Goal: Book appointment/travel/reservation

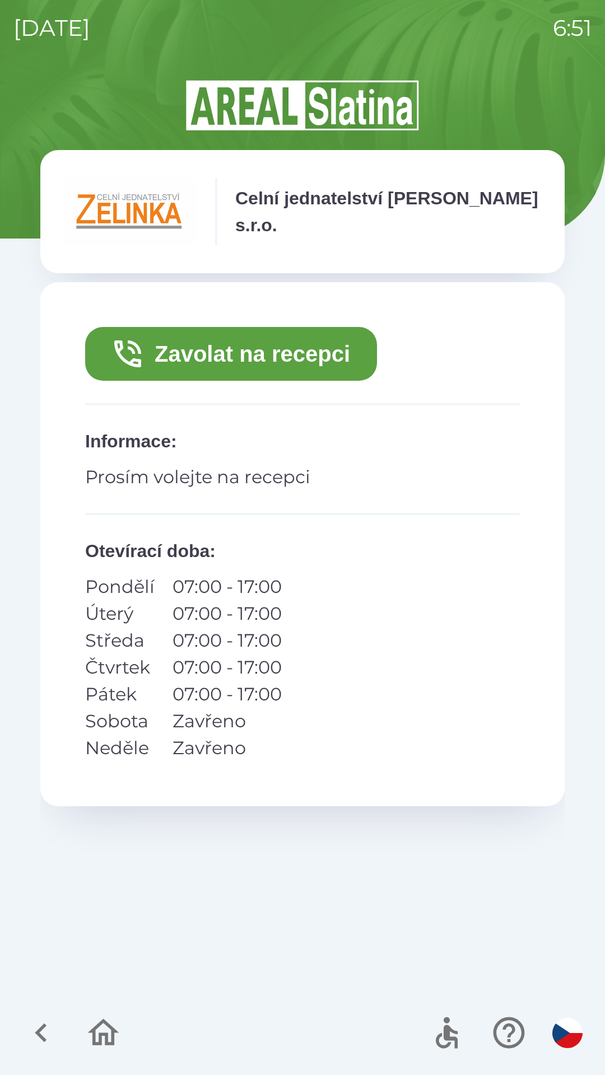
click at [41, 1030] on icon "button" at bounding box center [41, 1032] width 12 height 19
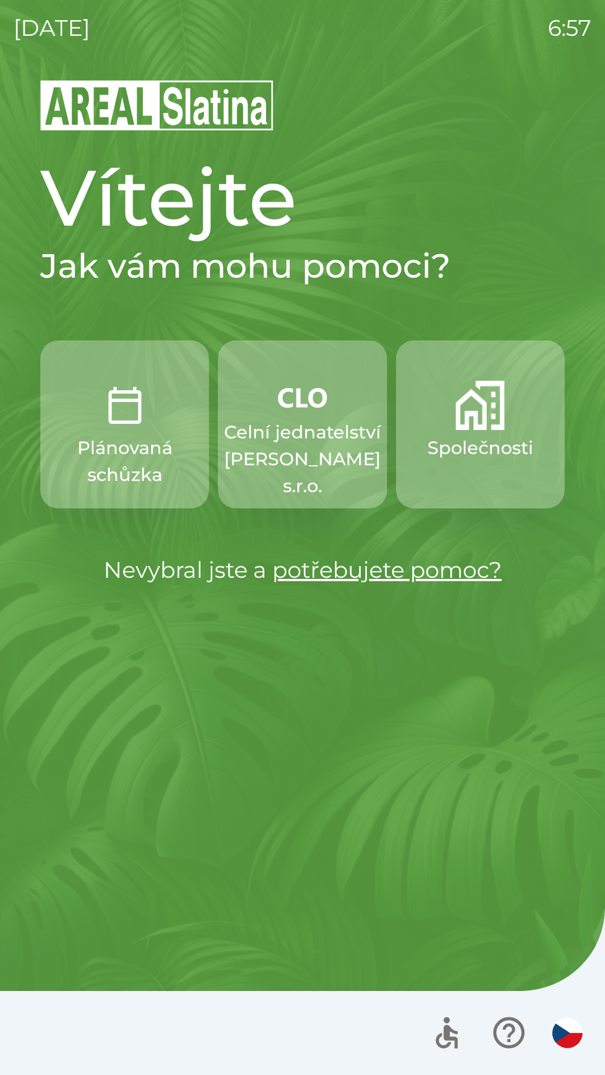
click at [465, 443] on p "Společnosti" at bounding box center [480, 447] width 106 height 27
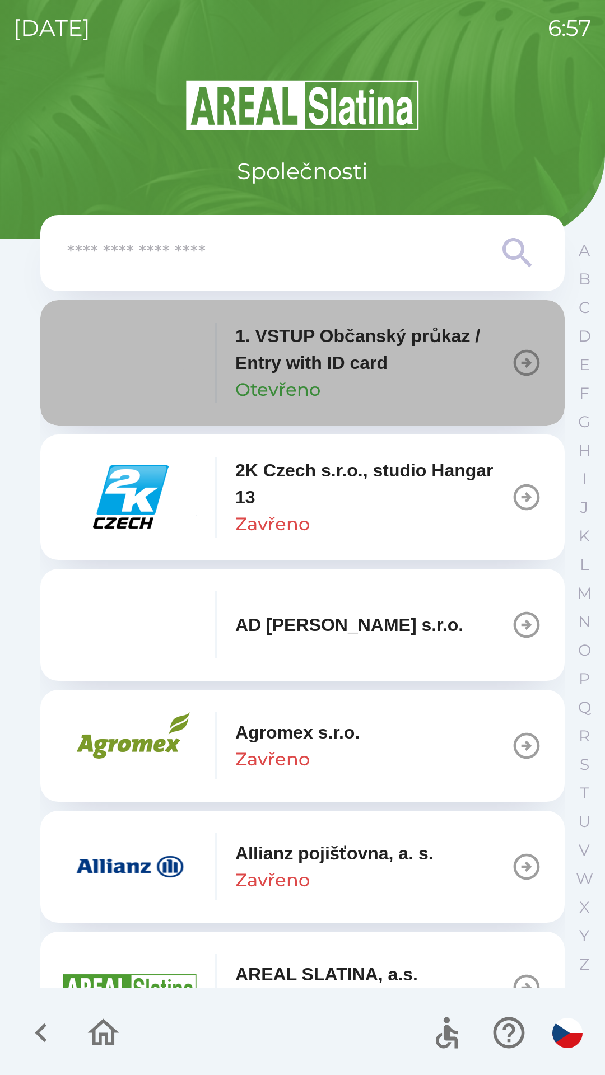
click at [513, 355] on icon "button" at bounding box center [526, 363] width 26 height 26
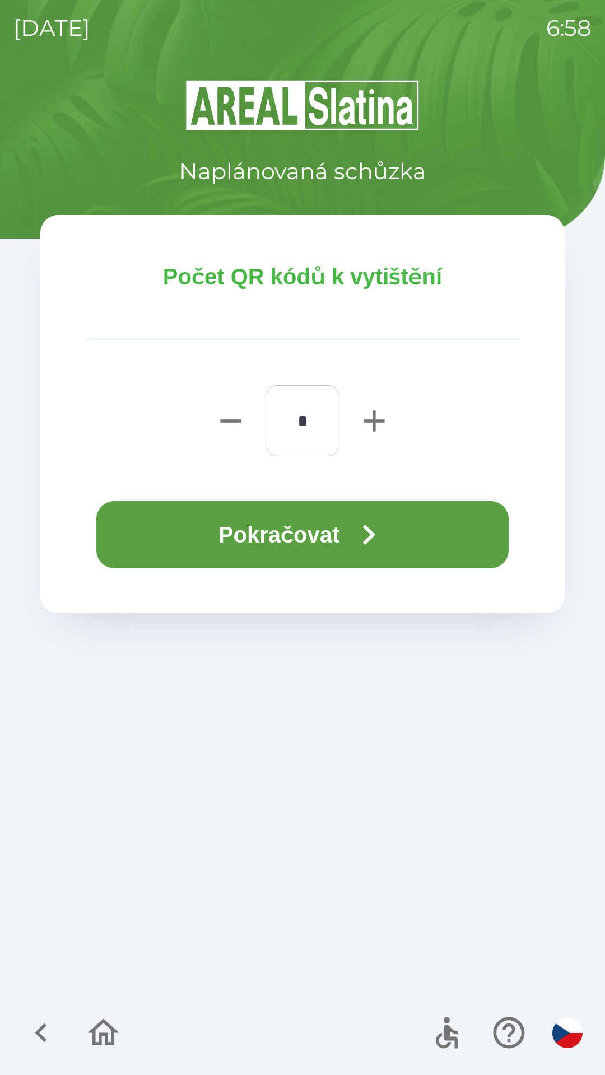
click at [373, 534] on icon "button" at bounding box center [368, 534] width 40 height 40
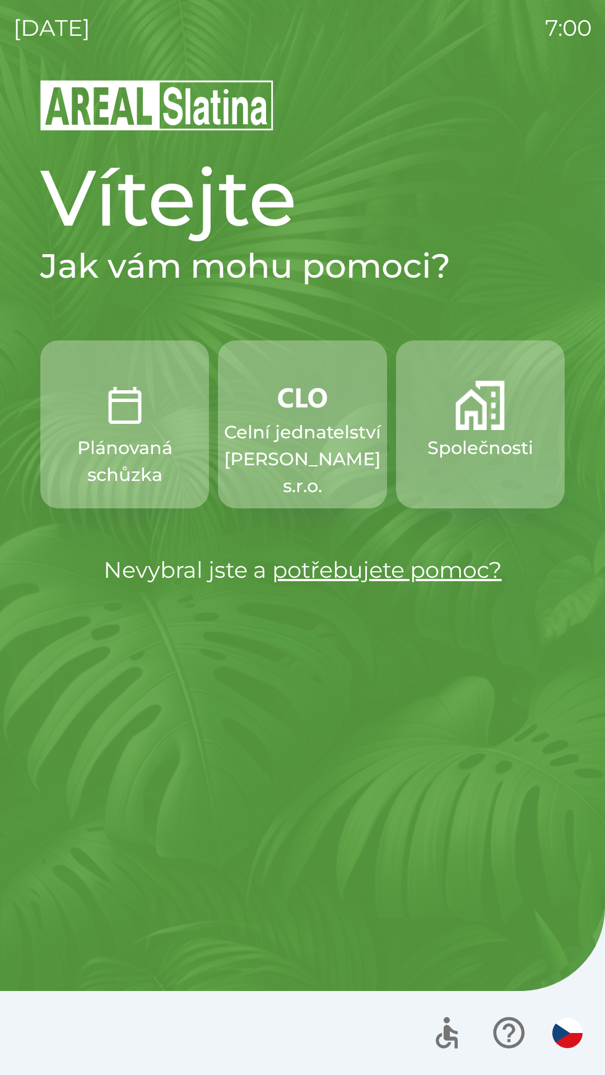
click at [316, 443] on p "Celní jednatelství [PERSON_NAME] s.r.o." at bounding box center [302, 459] width 157 height 81
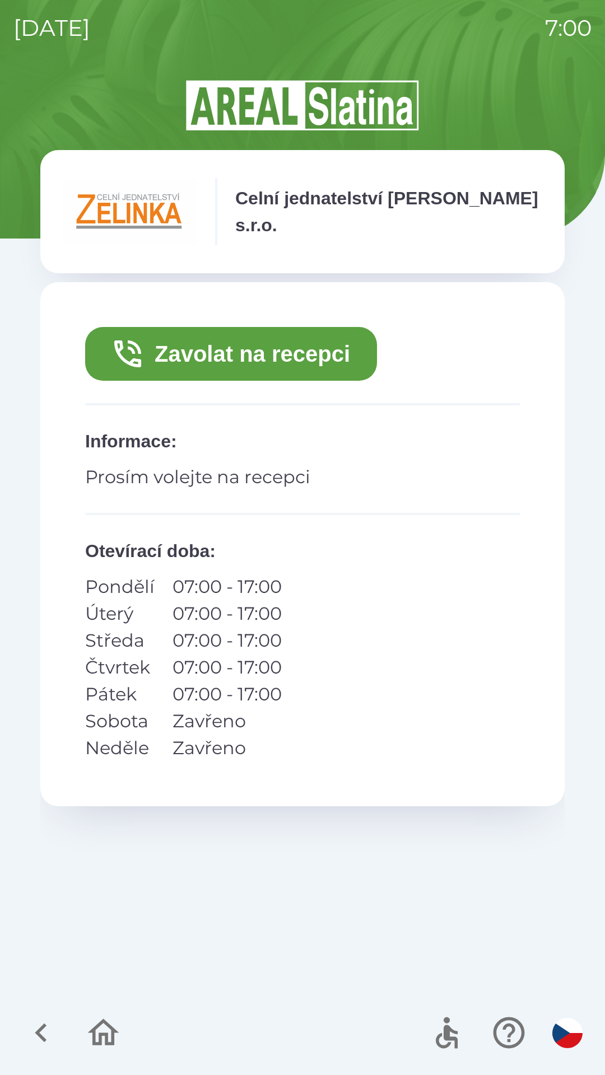
click at [325, 350] on button "Zavolat na recepci" at bounding box center [231, 354] width 292 height 54
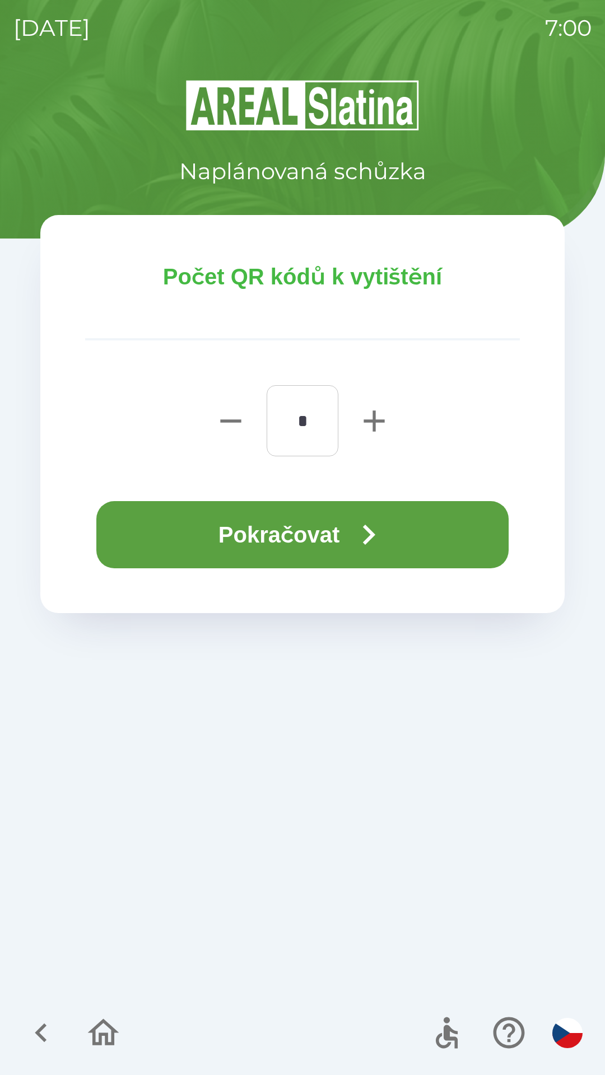
click at [351, 536] on button "Pokračovat" at bounding box center [302, 534] width 412 height 67
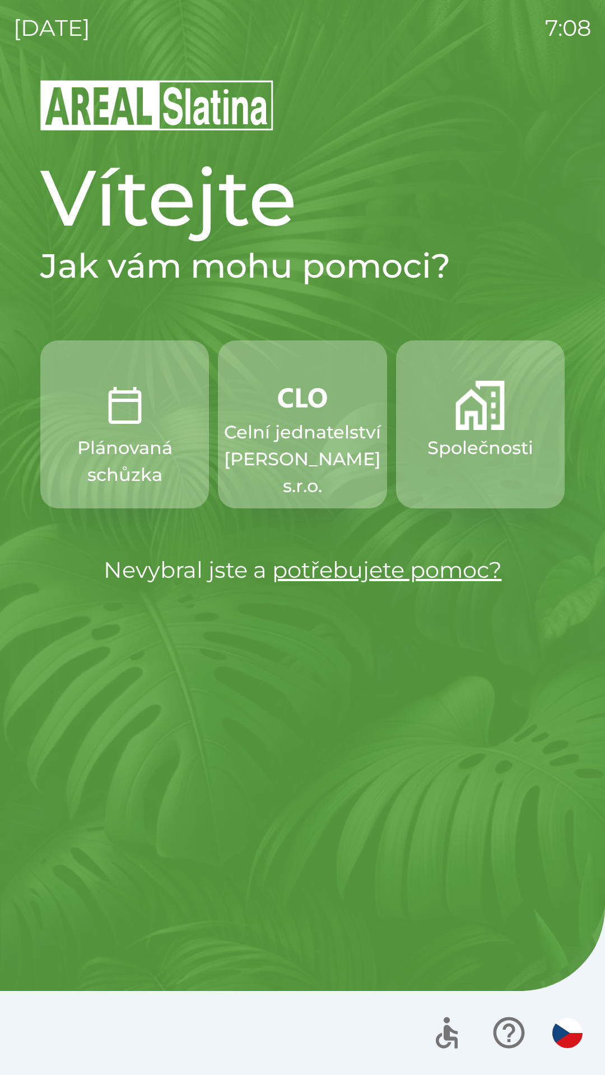
click at [307, 458] on p "Celní jednatelství [PERSON_NAME] s.r.o." at bounding box center [302, 459] width 157 height 81
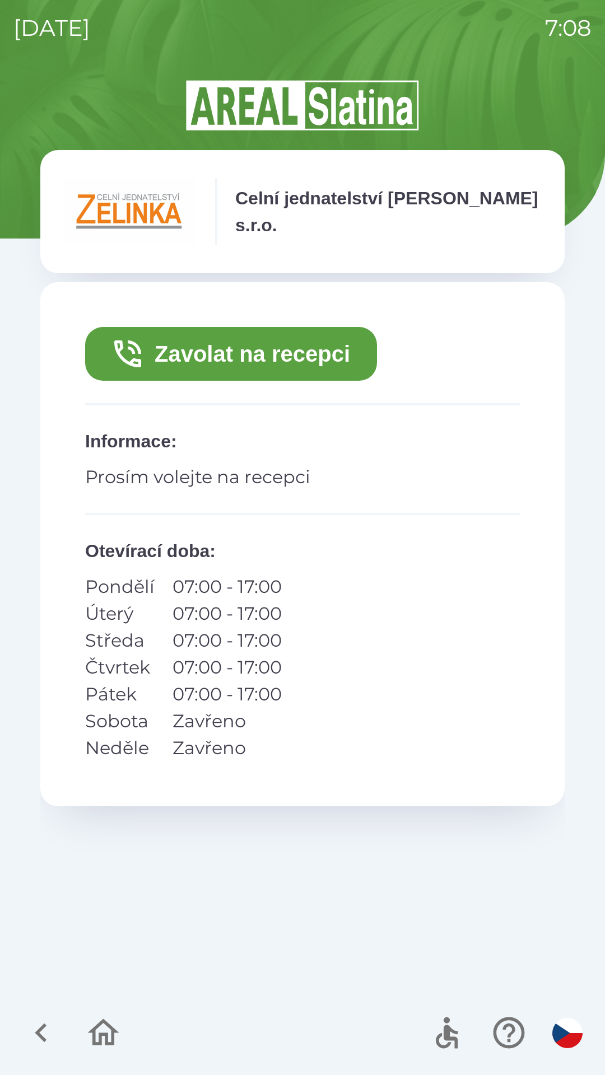
click at [207, 351] on button "Zavolat na recepci" at bounding box center [231, 354] width 292 height 54
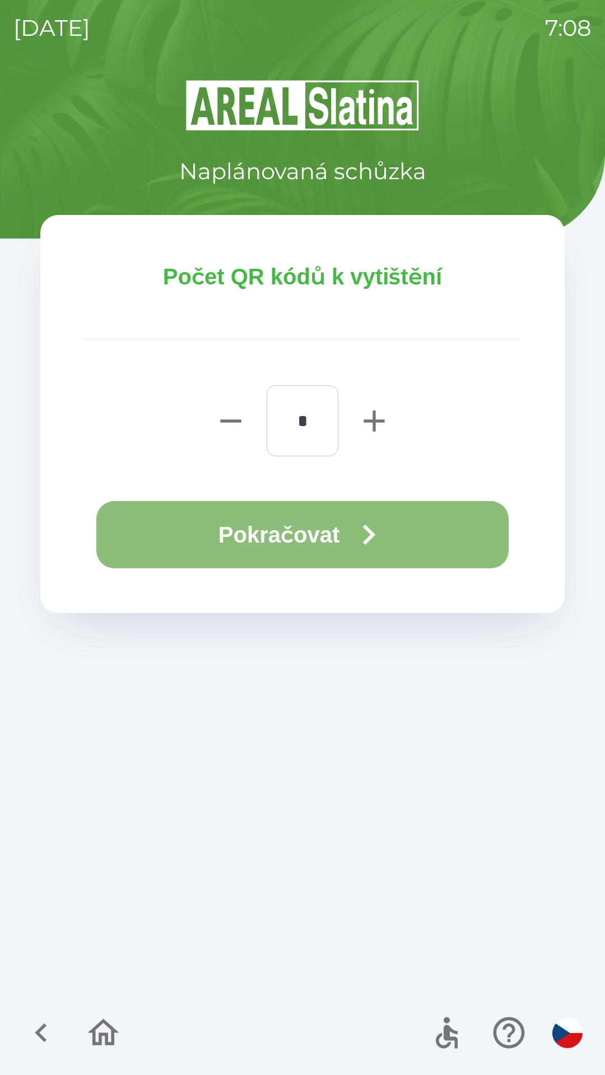
click at [179, 532] on button "Pokračovat" at bounding box center [302, 534] width 412 height 67
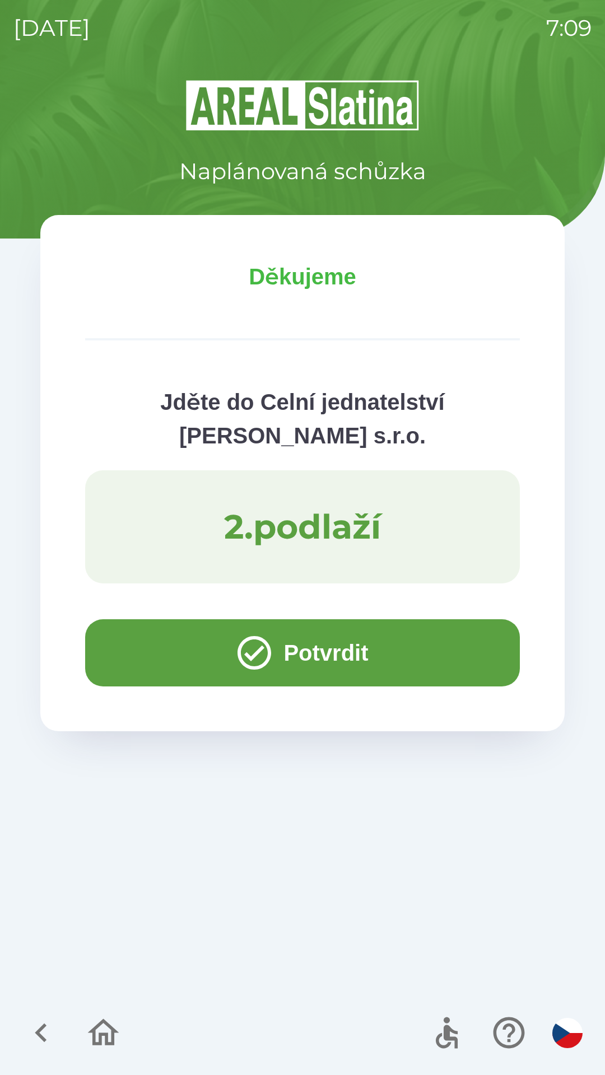
click at [139, 643] on button "Potvrdit" at bounding box center [302, 652] width 434 height 67
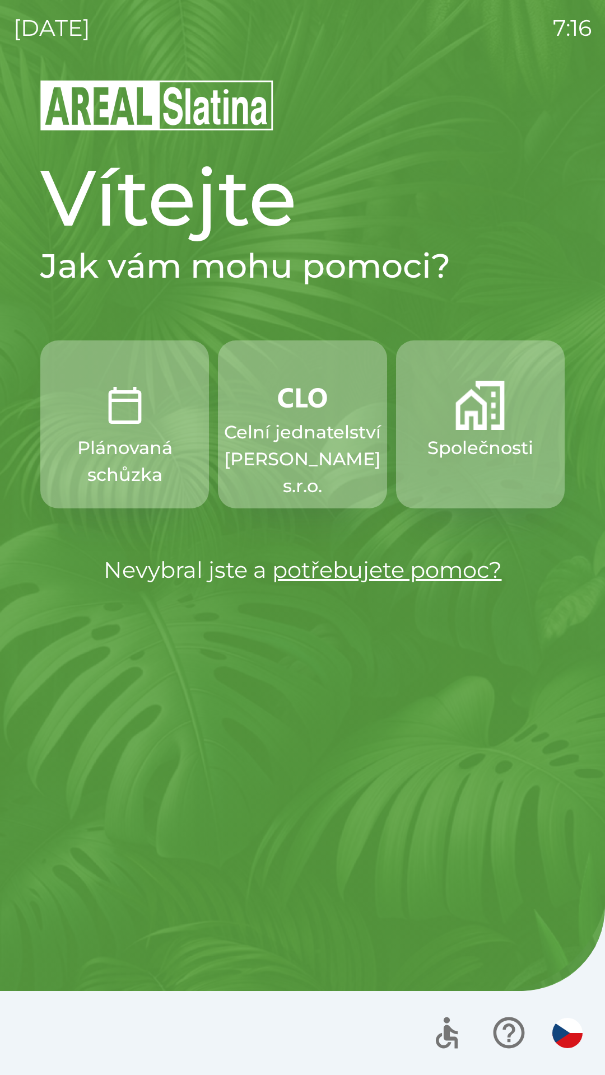
click at [327, 440] on p "Celní jednatelství [PERSON_NAME] s.r.o." at bounding box center [302, 459] width 157 height 81
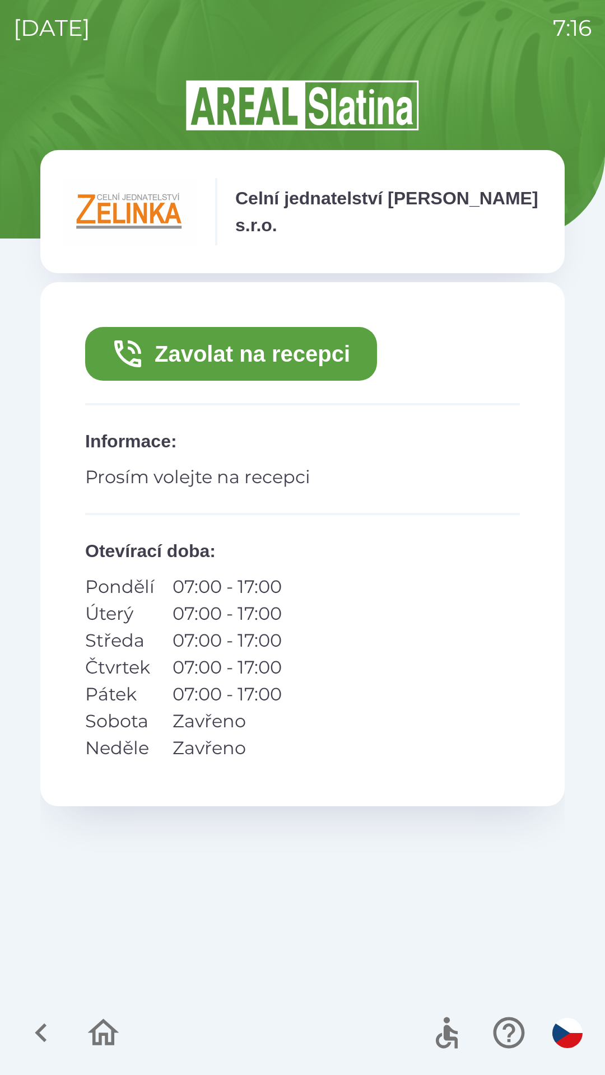
click at [260, 362] on button "Zavolat na recepci" at bounding box center [231, 354] width 292 height 54
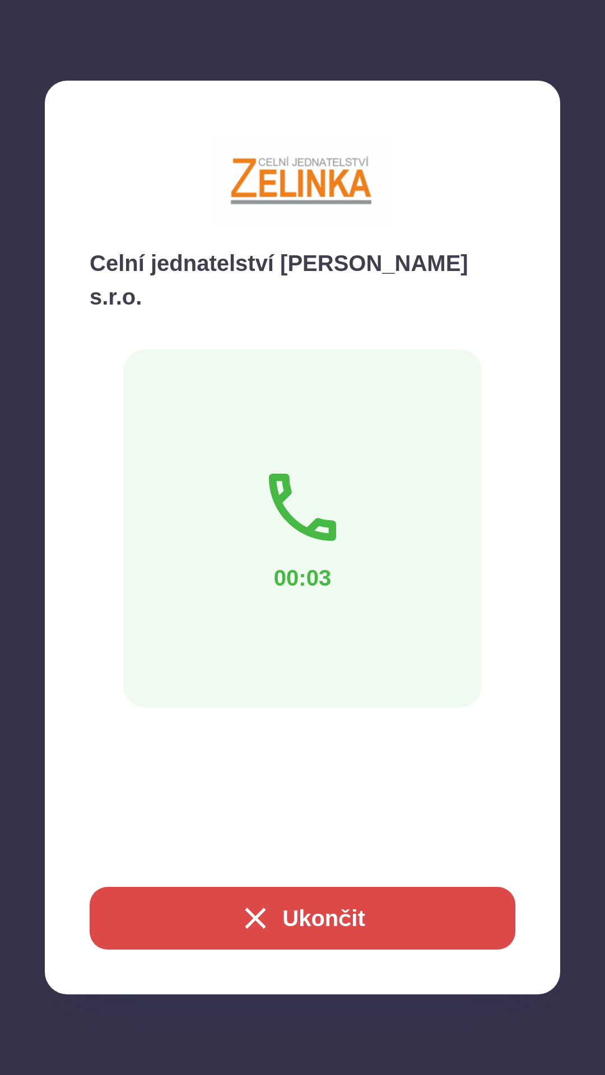
click at [330, 911] on button "Ukončit" at bounding box center [302, 918] width 425 height 63
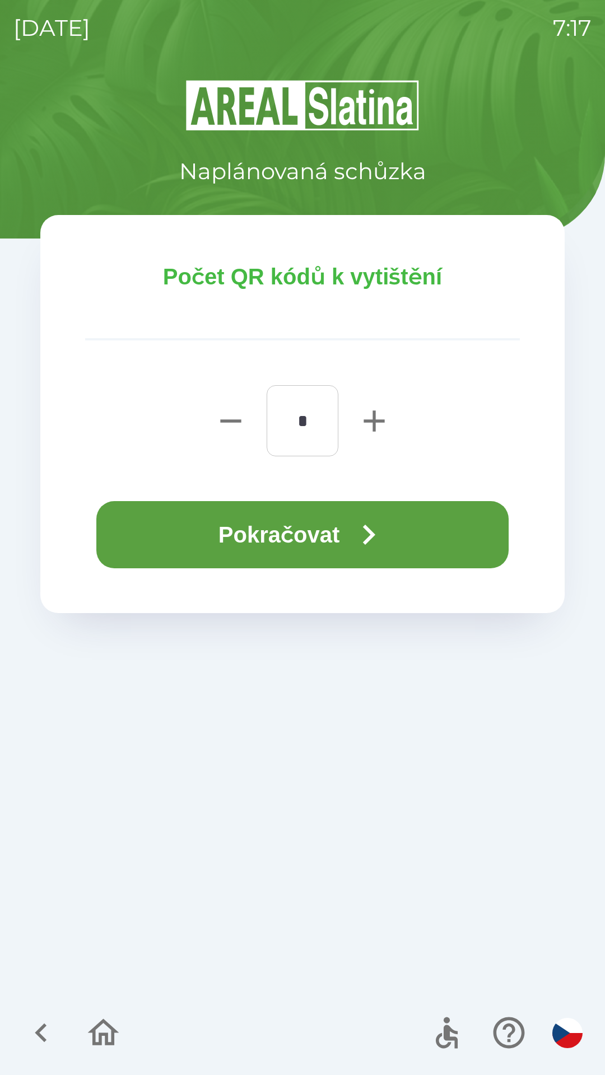
click at [296, 539] on button "Pokračovat" at bounding box center [302, 534] width 412 height 67
